Goal: Ask a question

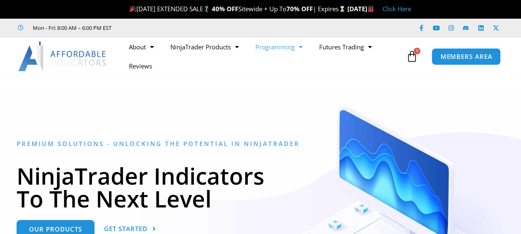
click at [288, 48] on link "Programming" at bounding box center [279, 46] width 64 height 19
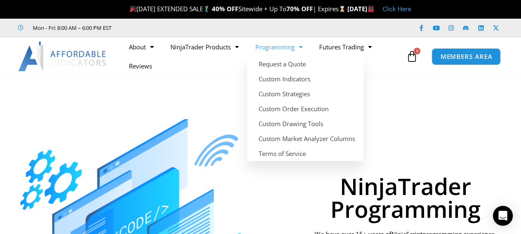
click at [298, 46] on span "Menu" at bounding box center [299, 47] width 8 height 15
click at [294, 50] on link "Programming" at bounding box center [279, 46] width 64 height 19
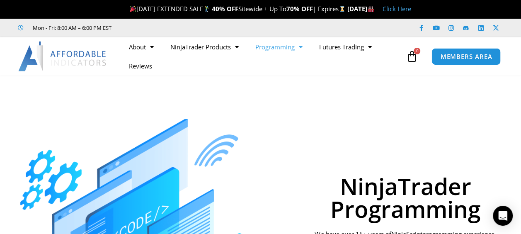
click at [294, 50] on link "Programming" at bounding box center [279, 46] width 64 height 19
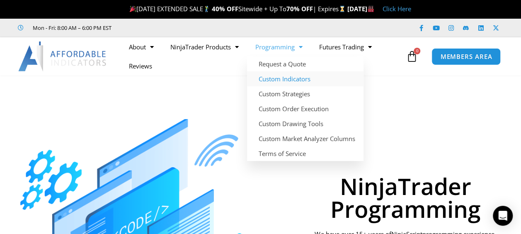
click at [296, 78] on link "Custom Indicators" at bounding box center [305, 78] width 116 height 15
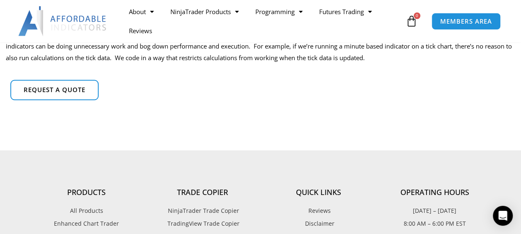
scroll to position [663, 0]
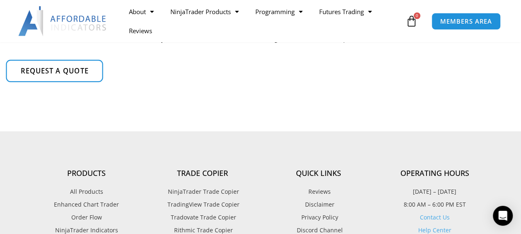
click at [48, 72] on span "Request a quote" at bounding box center [54, 71] width 68 height 7
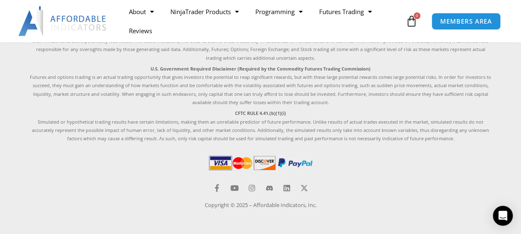
scroll to position [553, 0]
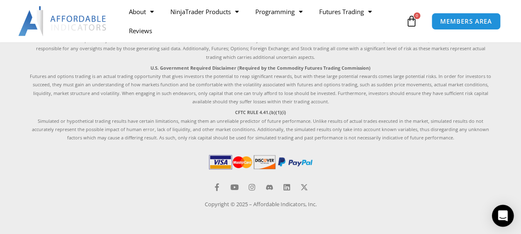
click at [507, 219] on div "Open Intercom Messenger" at bounding box center [503, 216] width 22 height 22
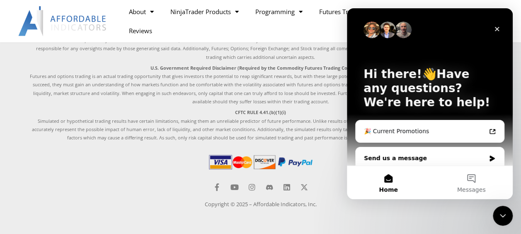
scroll to position [7, 0]
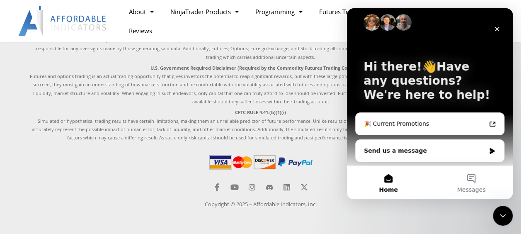
click at [126, 156] on div at bounding box center [261, 164] width 464 height 22
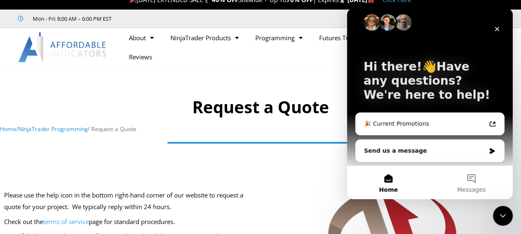
scroll to position [0, 0]
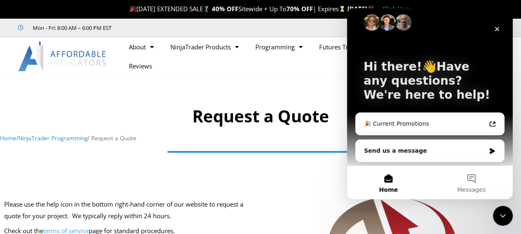
click at [496, 30] on icon "Close" at bounding box center [497, 29] width 5 height 5
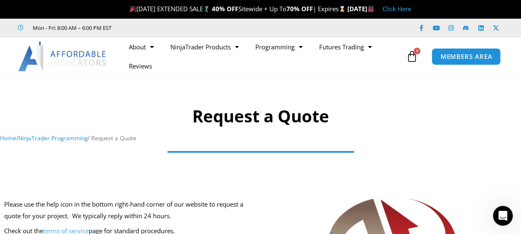
click at [271, 143] on nav "Home / NinjaTrader Programming / Request a Quote" at bounding box center [260, 138] width 521 height 11
click at [258, 116] on h1 "Request a Quote" at bounding box center [260, 115] width 521 height 23
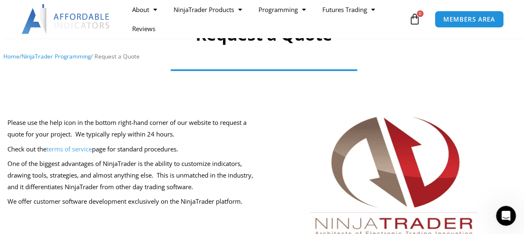
scroll to position [83, 0]
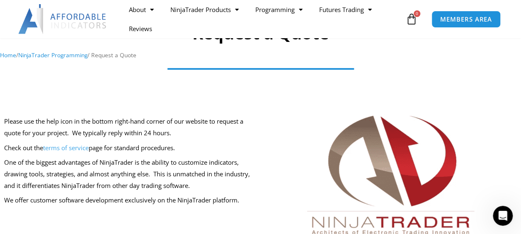
click at [88, 168] on p "One of the biggest advantages of NinjaTrader is the ability to customize indica…" at bounding box center [130, 174] width 252 height 35
click at [385, 170] on img at bounding box center [390, 180] width 199 height 147
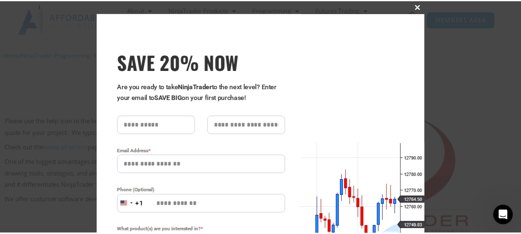
scroll to position [0, 0]
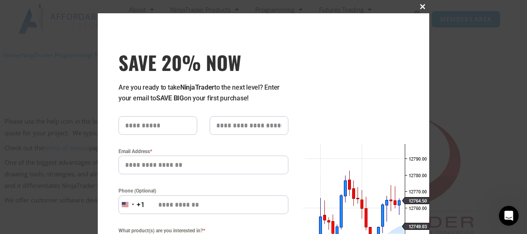
click at [418, 6] on span at bounding box center [422, 6] width 13 height 5
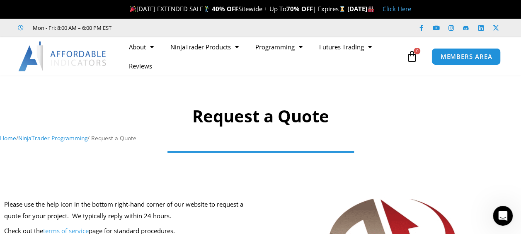
click at [275, 144] on div "Home / NinjaTrader Programming / Request a Quote" at bounding box center [260, 141] width 521 height 16
click at [277, 104] on div at bounding box center [260, 114] width 521 height 69
click at [285, 122] on h1 "Request a Quote" at bounding box center [260, 115] width 521 height 23
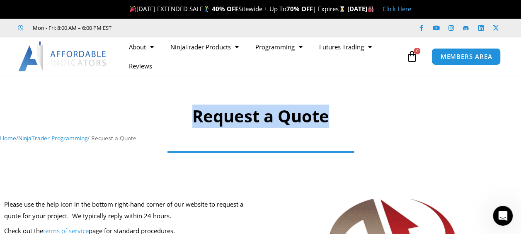
click at [285, 122] on h1 "Request a Quote" at bounding box center [260, 115] width 521 height 23
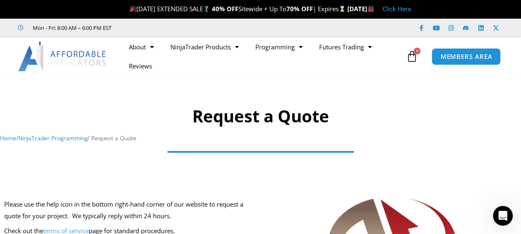
drag, startPoint x: 285, startPoint y: 122, endPoint x: 421, endPoint y: 163, distance: 141.9
click at [421, 163] on div at bounding box center [261, 157] width 464 height 17
click at [504, 216] on icon "Open Intercom Messenger" at bounding box center [502, 215] width 14 height 14
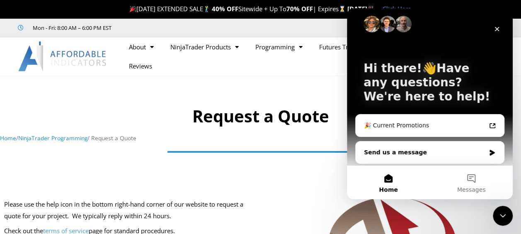
scroll to position [7, 0]
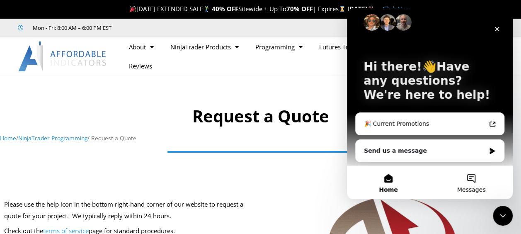
click at [471, 178] on button "Messages" at bounding box center [471, 182] width 83 height 33
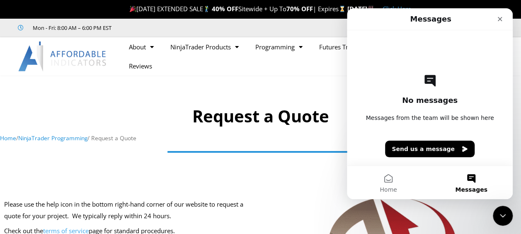
click at [397, 124] on div "No messages Messages from the team will be shown here Send us a message" at bounding box center [429, 97] width 137 height 135
click at [393, 185] on button "Home" at bounding box center [388, 182] width 83 height 33
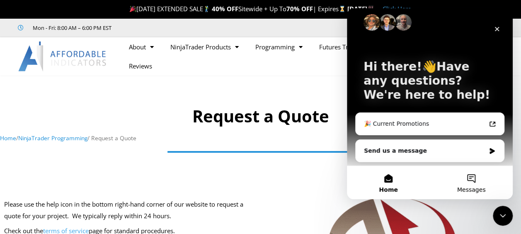
click at [474, 181] on button "Messages" at bounding box center [471, 182] width 83 height 33
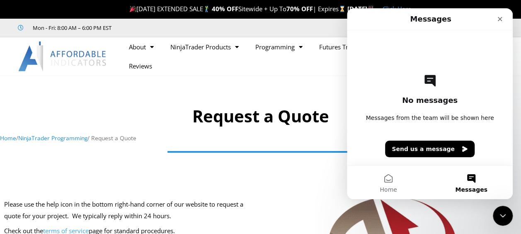
click at [437, 109] on div "No messages Messages from the team will be shown here Send us a message" at bounding box center [429, 97] width 137 height 135
click at [431, 121] on span "Messages from the team will be shown here" at bounding box center [430, 118] width 128 height 8
click at [434, 150] on button "Send us a message" at bounding box center [430, 149] width 90 height 17
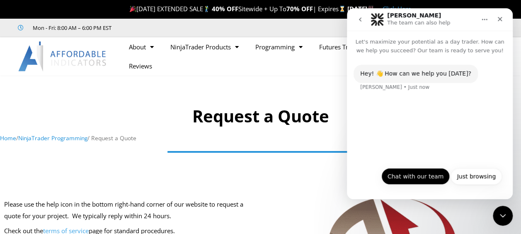
click at [412, 178] on button "Chat with our team" at bounding box center [415, 176] width 68 height 17
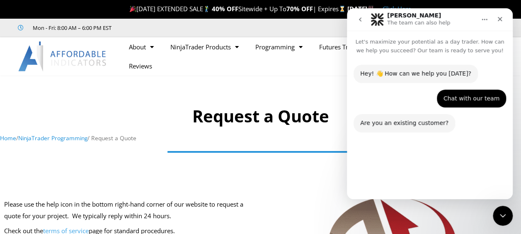
click at [496, 179] on button "No" at bounding box center [492, 176] width 20 height 17
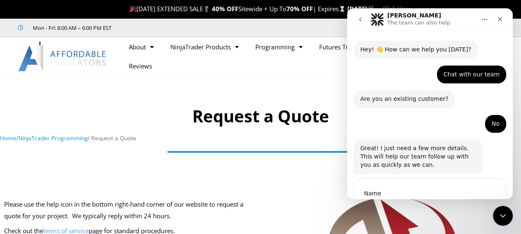
scroll to position [73, 0]
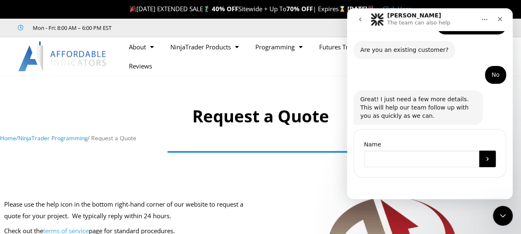
click at [408, 161] on input "Name" at bounding box center [421, 158] width 115 height 17
type input "****"
click at [484, 160] on icon "Submit" at bounding box center [487, 158] width 7 height 7
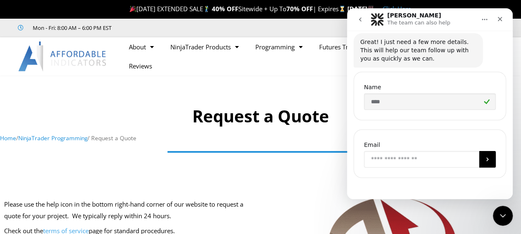
click at [438, 160] on input "Enter your email" at bounding box center [421, 159] width 115 height 17
type input "**********"
click at [485, 159] on icon "Submit" at bounding box center [487, 159] width 7 height 7
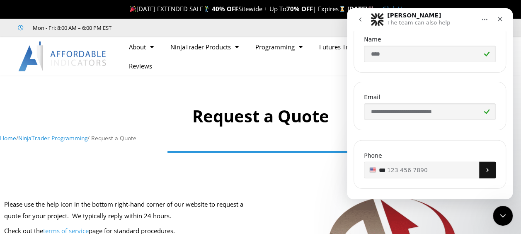
scroll to position [188, 0]
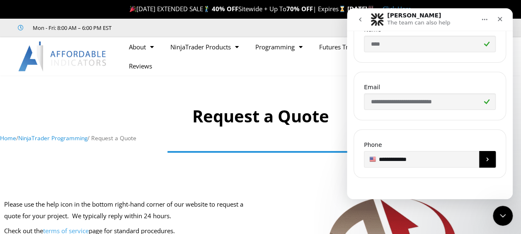
type input "**********"
click at [484, 158] on icon "Submit" at bounding box center [487, 159] width 7 height 7
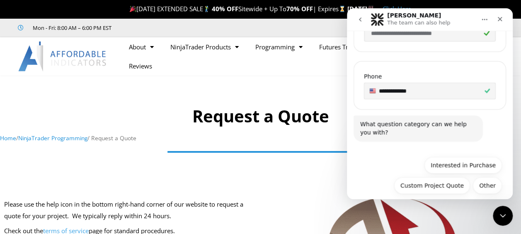
scroll to position [263, 0]
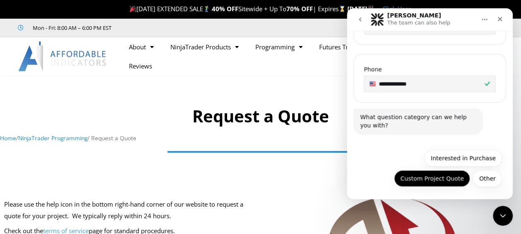
click at [446, 176] on button "Custom Project Quote" at bounding box center [432, 178] width 76 height 17
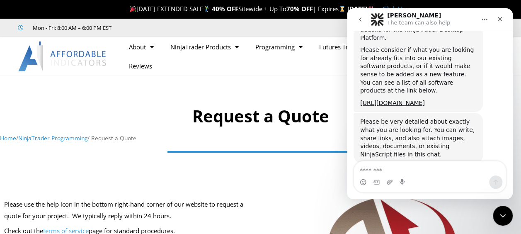
scroll to position [475, 0]
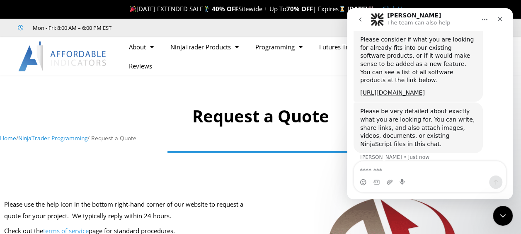
click at [412, 175] on textarea "Message…" at bounding box center [430, 168] width 152 height 14
click at [425, 173] on textarea "******" at bounding box center [430, 168] width 152 height 14
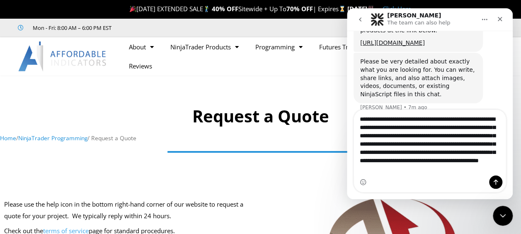
scroll to position [527, 0]
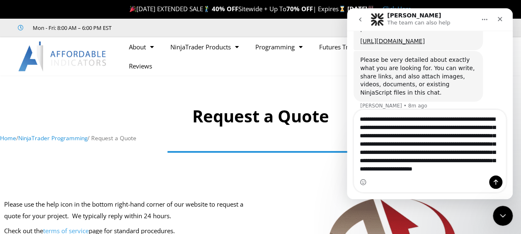
type textarea "**********"
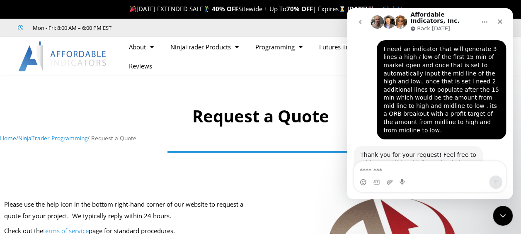
scroll to position [611, 0]
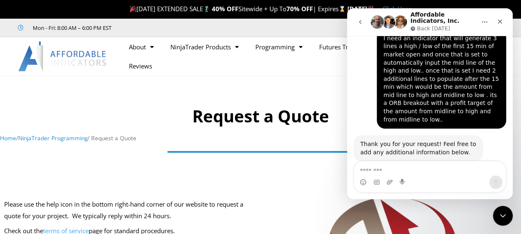
type textarea "*"
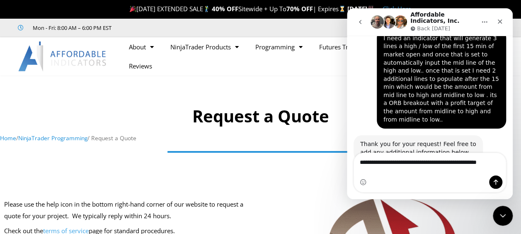
scroll to position [619, 0]
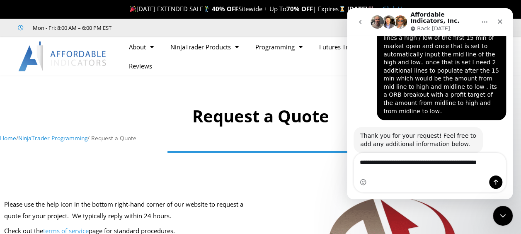
click at [422, 163] on textarea "**********" at bounding box center [430, 164] width 152 height 22
click at [415, 172] on textarea "**********" at bounding box center [430, 164] width 152 height 22
click at [442, 164] on textarea "**********" at bounding box center [430, 164] width 152 height 22
click at [418, 173] on textarea "**********" at bounding box center [430, 164] width 152 height 22
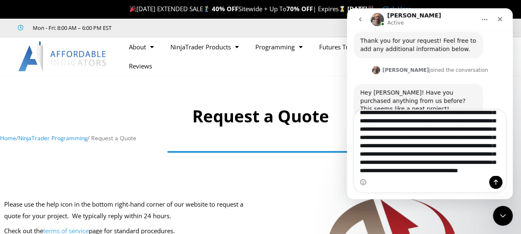
scroll to position [39, 0]
type textarea "**********"
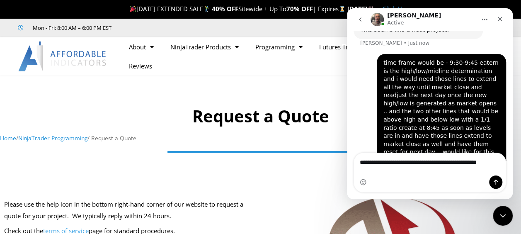
scroll to position [797, 0]
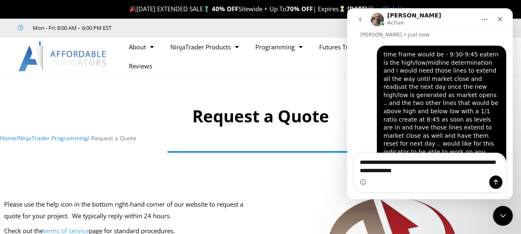
type textarea "**********"
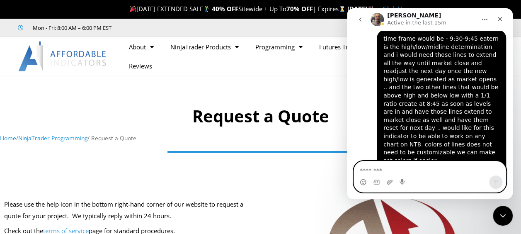
scroll to position [815, 0]
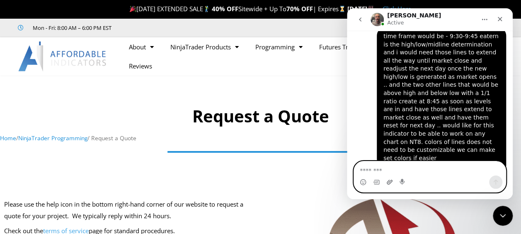
click at [390, 183] on icon "Upload attachment" at bounding box center [390, 182] width 6 height 5
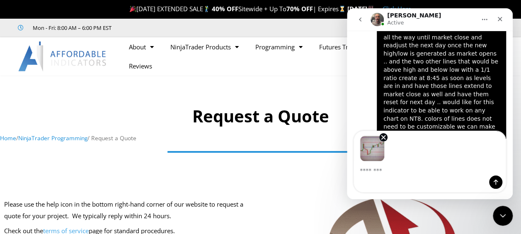
scroll to position [845, 0]
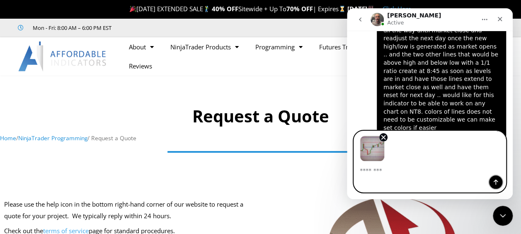
click at [496, 183] on icon "Send a message…" at bounding box center [496, 182] width 5 height 5
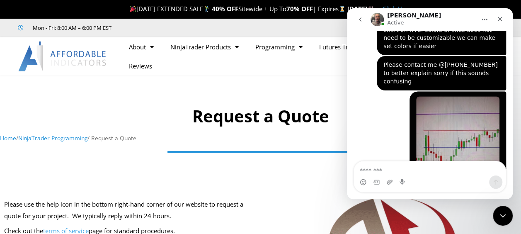
scroll to position [937, 0]
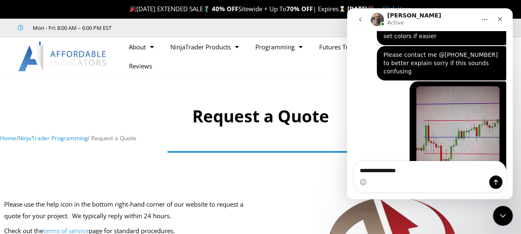
type textarea "**********"
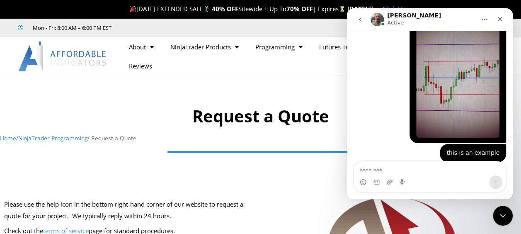
scroll to position [997, 0]
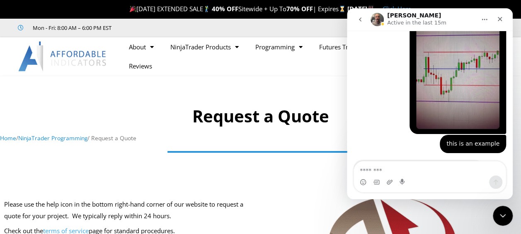
click at [383, 169] on textarea "Message…" at bounding box center [430, 168] width 152 height 14
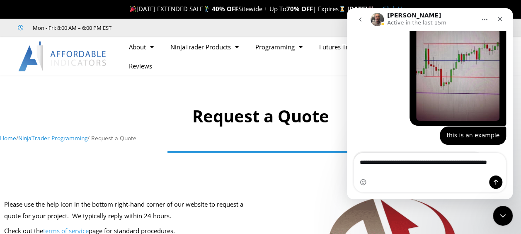
type textarea "**********"
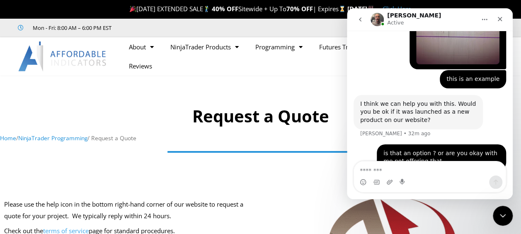
scroll to position [1030, 0]
